Goal: Find specific page/section: Find specific page/section

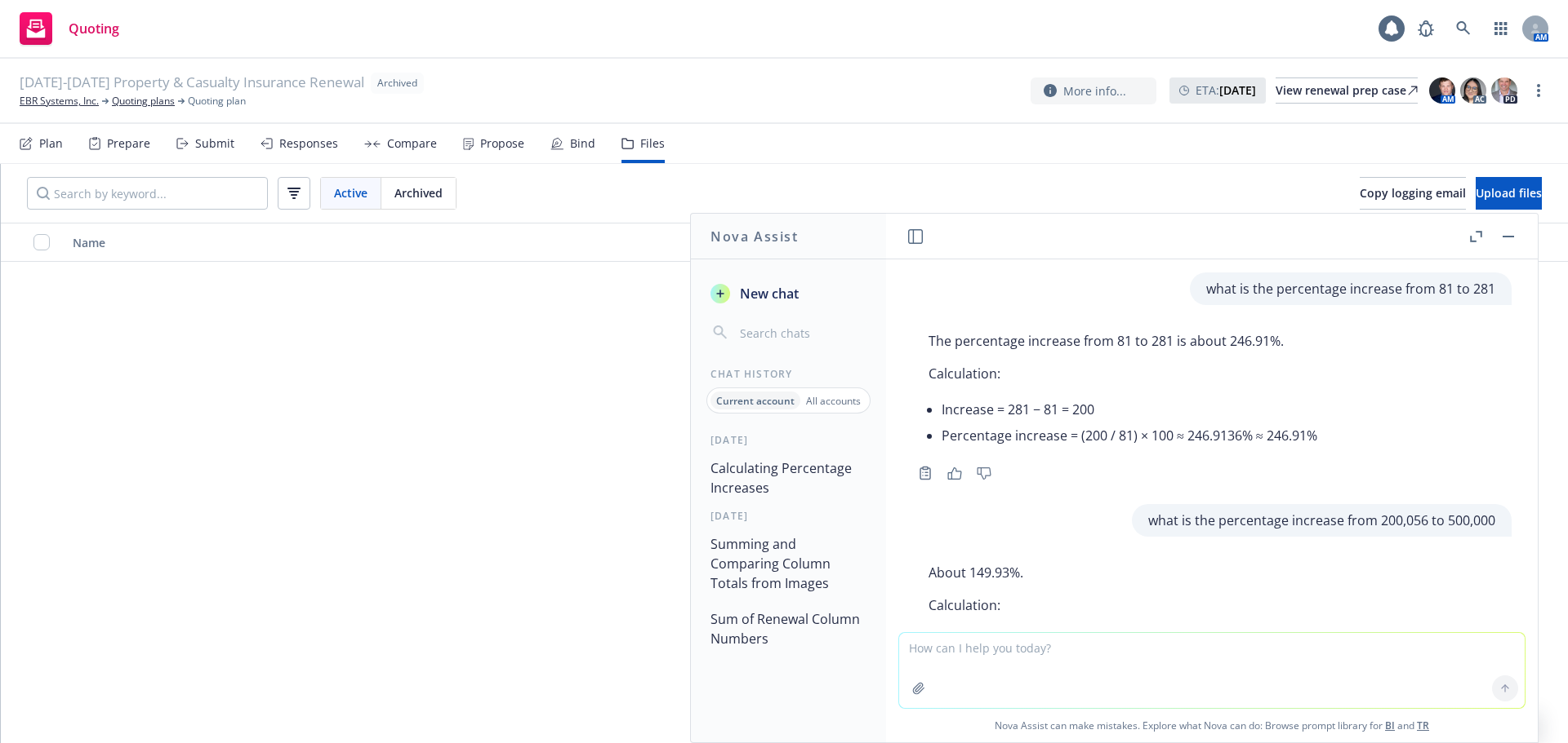
scroll to position [123, 0]
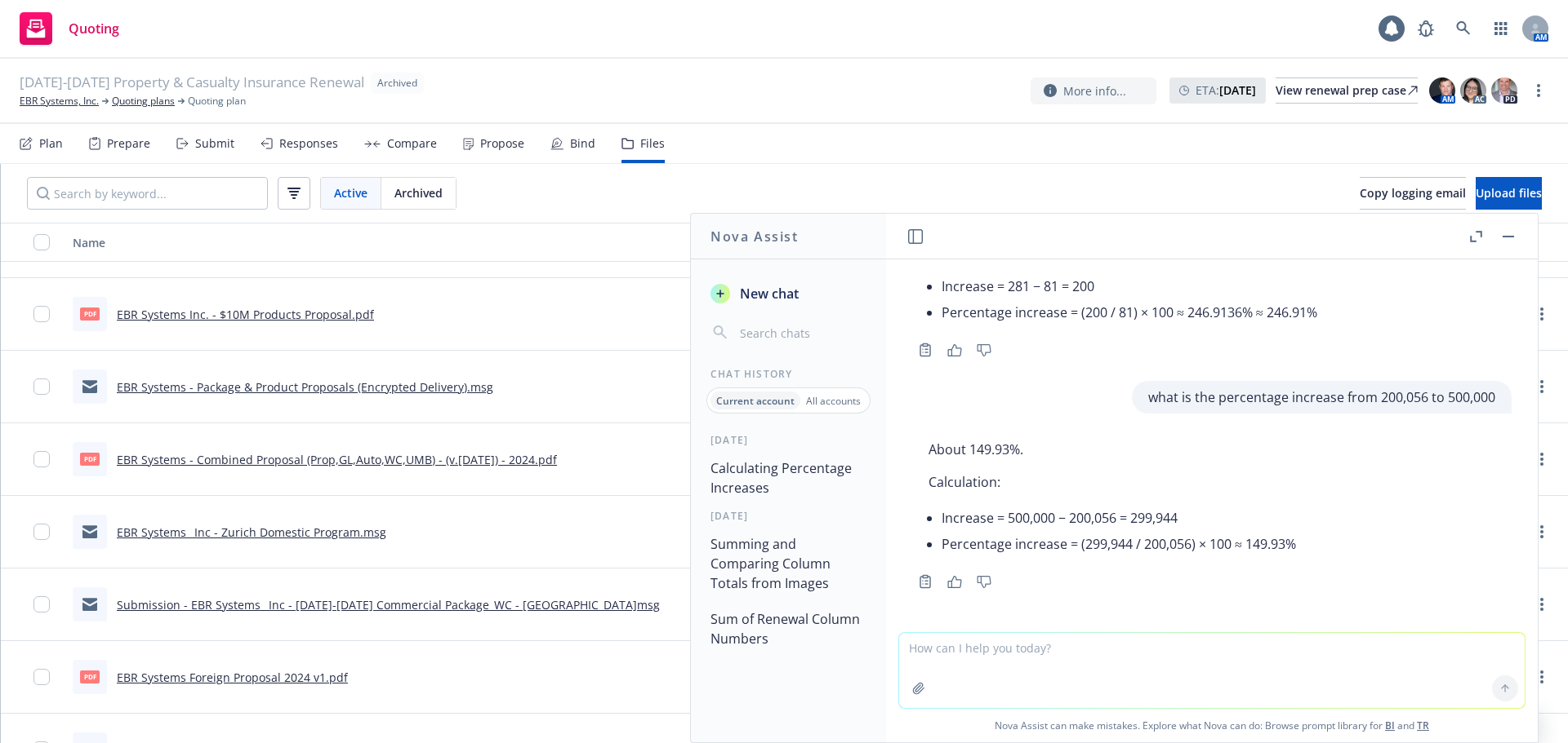
click at [769, 89] on div "October 1, 2024-2025 Property & Casualty Insurance Renewal Archived EBR Systems…" at bounding box center [784, 90] width 1529 height 36
click at [125, 100] on link "Quoting plans" at bounding box center [143, 101] width 63 height 14
